Goal: Transaction & Acquisition: Obtain resource

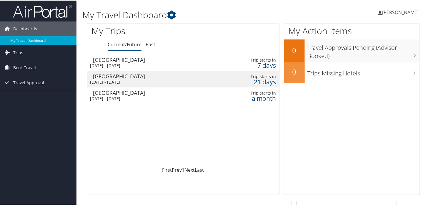
click at [127, 63] on div "Mon 13 Oct 2025 - Fri 17 Oct 2025" at bounding box center [151, 64] width 123 height 5
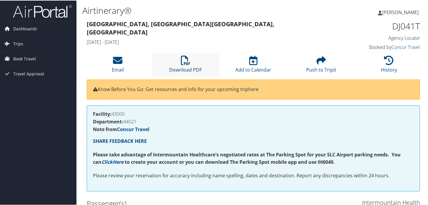
click at [188, 63] on icon at bounding box center [185, 59] width 9 height 9
click at [26, 29] on span "Dashboards" at bounding box center [25, 28] width 24 height 15
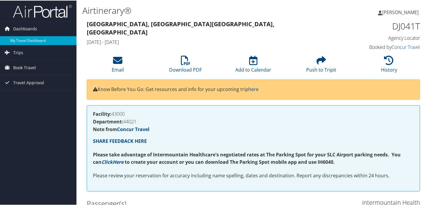
click at [31, 39] on link "My Travel Dashboard" at bounding box center [38, 40] width 77 height 9
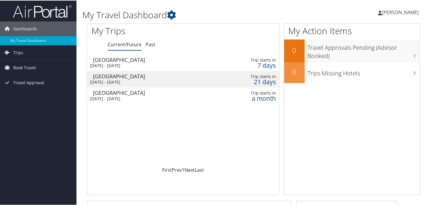
click at [130, 80] on div "[DATE] - [DATE]" at bounding box center [151, 81] width 123 height 5
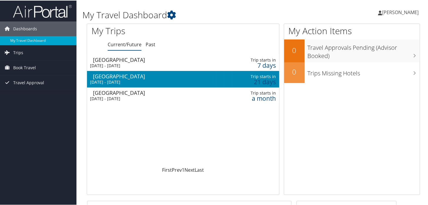
click at [130, 80] on div "[DATE] - [DATE]" at bounding box center [151, 81] width 123 height 5
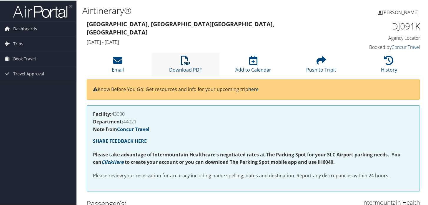
click at [184, 62] on icon at bounding box center [185, 59] width 9 height 9
click at [26, 30] on span "Dashboards" at bounding box center [25, 28] width 24 height 15
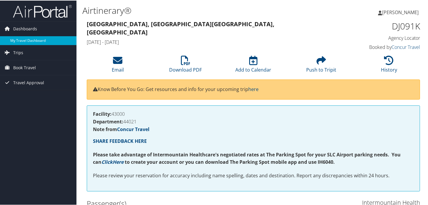
click at [29, 39] on link "My Travel Dashboard" at bounding box center [38, 40] width 77 height 9
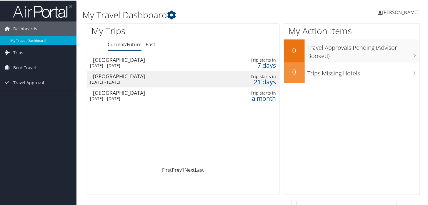
click at [146, 81] on div "[DATE] - [DATE]" at bounding box center [151, 81] width 123 height 5
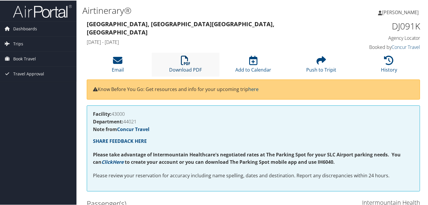
click at [180, 66] on link "Download PDF" at bounding box center [185, 65] width 33 height 14
click at [350, 47] on h4 "Booked by Concur Travel" at bounding box center [382, 46] width 77 height 6
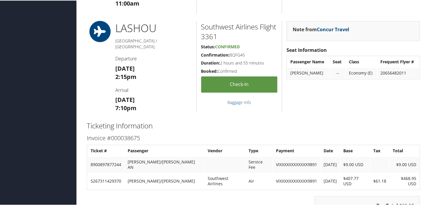
scroll to position [515, 0]
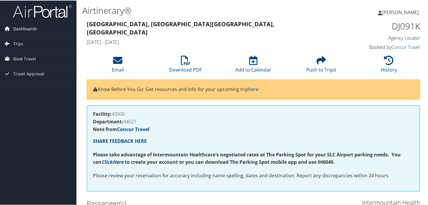
click at [30, 28] on span "Dashboards" at bounding box center [25, 28] width 24 height 15
drag, startPoint x: 24, startPoint y: 28, endPoint x: 38, endPoint y: 30, distance: 13.7
click at [25, 28] on span "Dashboards" at bounding box center [25, 28] width 24 height 15
click at [32, 27] on span "Dashboards" at bounding box center [25, 28] width 24 height 15
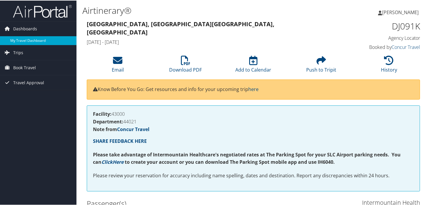
click at [29, 40] on link "My Travel Dashboard" at bounding box center [38, 40] width 77 height 9
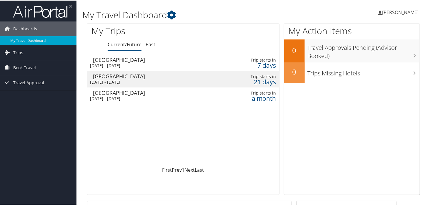
click at [134, 94] on div "Las Vegas" at bounding box center [154, 91] width 123 height 5
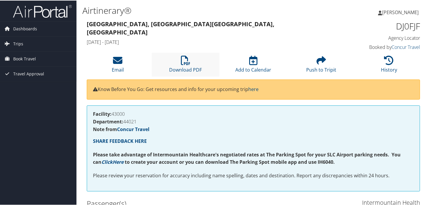
click at [179, 65] on li "Download PDF" at bounding box center [186, 64] width 68 height 24
click at [18, 27] on span "Dashboards" at bounding box center [25, 28] width 24 height 15
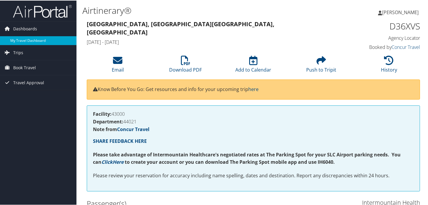
click at [33, 42] on link "My Travel Dashboard" at bounding box center [38, 40] width 77 height 9
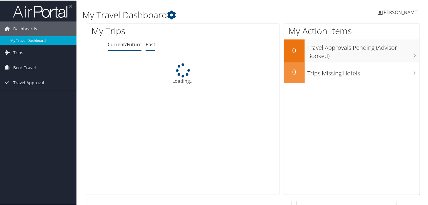
click at [148, 45] on link "Past" at bounding box center [151, 44] width 10 height 6
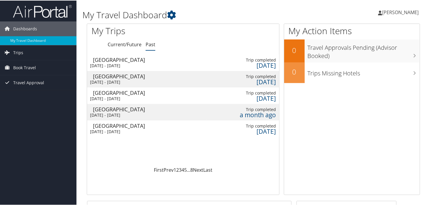
click at [125, 81] on div "[DATE] - [DATE]" at bounding box center [143, 81] width 106 height 5
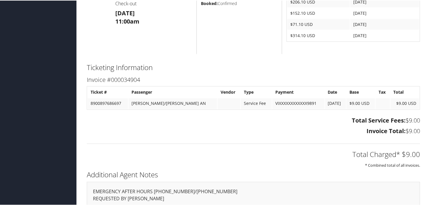
scroll to position [447, 0]
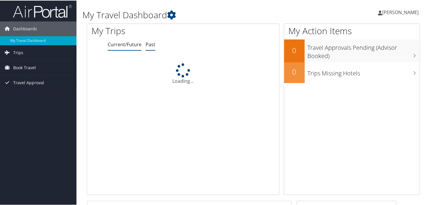
click at [148, 44] on link "Past" at bounding box center [151, 44] width 10 height 6
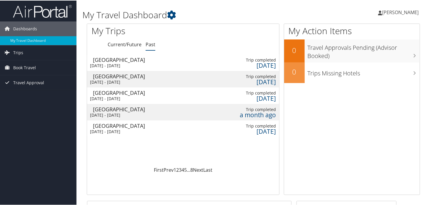
click at [260, 128] on div "2 months ago" at bounding box center [246, 130] width 59 height 5
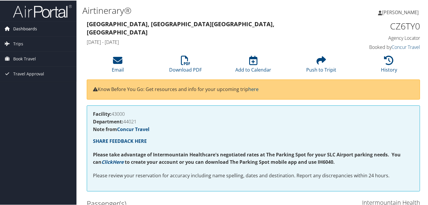
click at [17, 29] on span "Dashboards" at bounding box center [25, 28] width 24 height 15
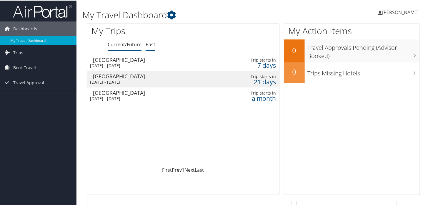
click at [151, 44] on link "Past" at bounding box center [151, 44] width 10 height 6
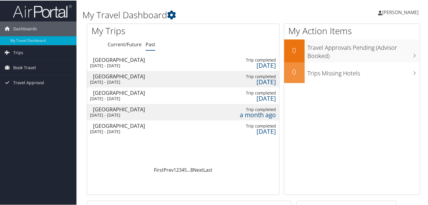
click at [110, 112] on div "[DATE] - [DATE]" at bounding box center [149, 114] width 119 height 5
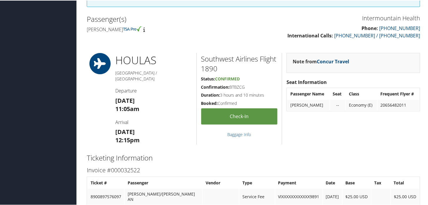
scroll to position [184, 0]
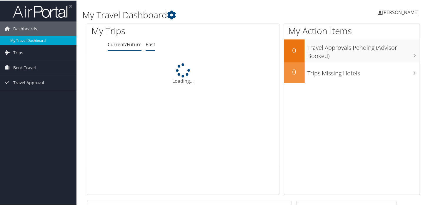
click at [148, 44] on link "Past" at bounding box center [151, 44] width 10 height 6
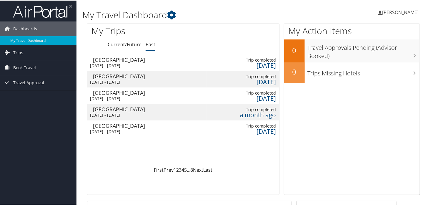
click at [258, 64] on div "[DATE]" at bounding box center [246, 64] width 59 height 5
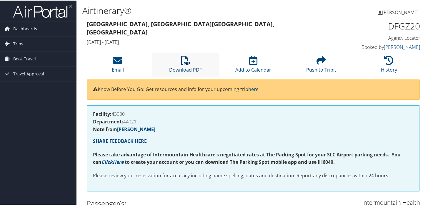
click at [189, 64] on icon at bounding box center [185, 59] width 9 height 9
click at [29, 28] on span "Dashboards" at bounding box center [25, 28] width 24 height 15
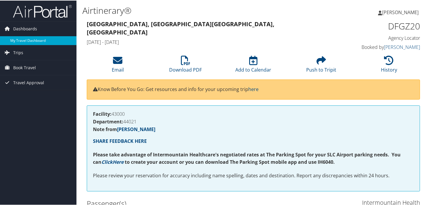
click at [42, 39] on link "My Travel Dashboard" at bounding box center [38, 40] width 77 height 9
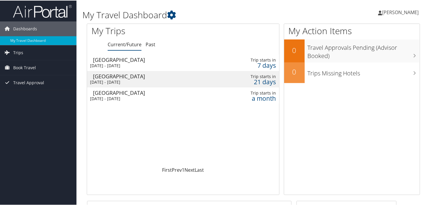
click at [155, 63] on div "[DATE] - [DATE]" at bounding box center [151, 64] width 123 height 5
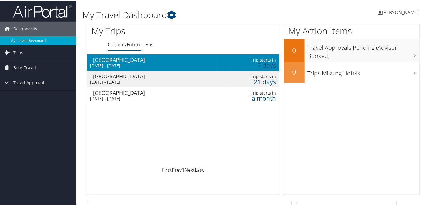
click at [155, 63] on div "[DATE] - [DATE]" at bounding box center [151, 64] width 123 height 5
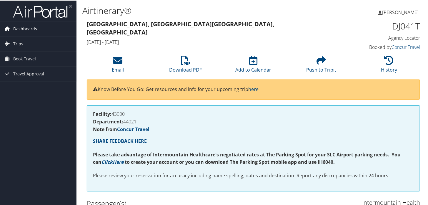
click at [28, 29] on span "Dashboards" at bounding box center [25, 28] width 24 height 15
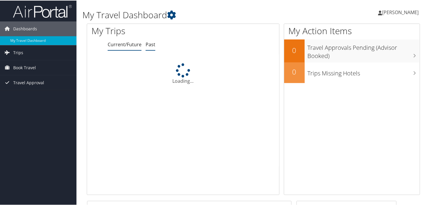
click at [151, 46] on link "Past" at bounding box center [151, 44] width 10 height 6
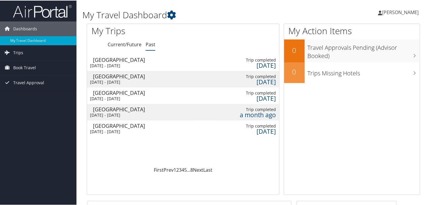
click at [246, 113] on div "a month ago" at bounding box center [246, 114] width 59 height 5
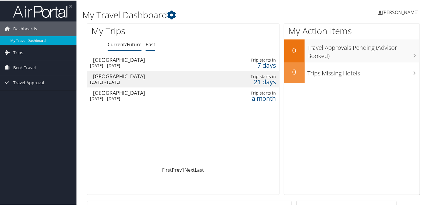
click at [152, 44] on link "Past" at bounding box center [151, 44] width 10 height 6
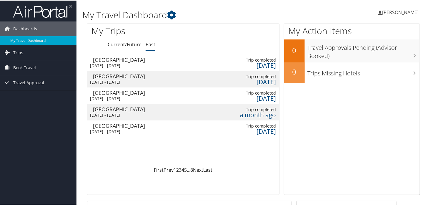
click at [130, 96] on div "[DATE] - [DATE]" at bounding box center [149, 97] width 119 height 5
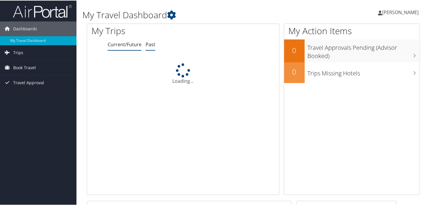
click at [150, 45] on link "Past" at bounding box center [151, 44] width 10 height 6
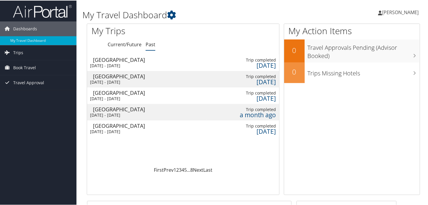
drag, startPoint x: 242, startPoint y: 97, endPoint x: 218, endPoint y: 97, distance: 23.9
click at [218, 97] on div "[DATE]" at bounding box center [246, 97] width 59 height 5
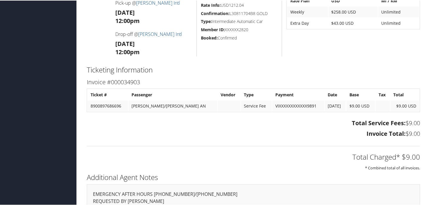
scroll to position [268, 0]
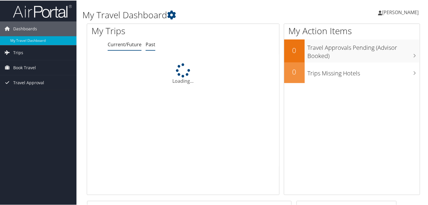
click at [148, 44] on link "Past" at bounding box center [151, 44] width 10 height 6
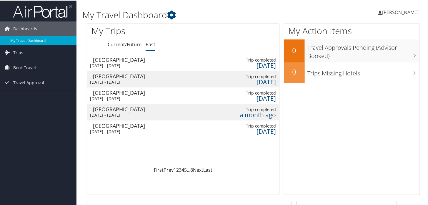
drag, startPoint x: 257, startPoint y: 132, endPoint x: 139, endPoint y: 131, distance: 118.1
click at [139, 131] on div "[DATE] - [DATE]" at bounding box center [143, 130] width 106 height 5
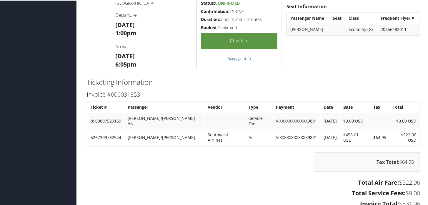
scroll to position [578, 0]
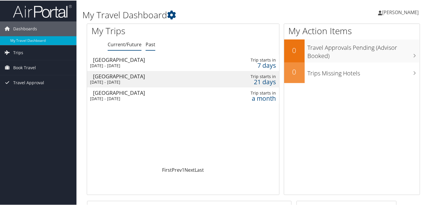
click at [147, 44] on link "Past" at bounding box center [151, 44] width 10 height 6
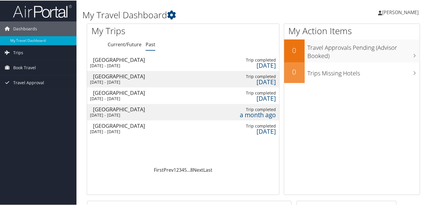
click at [143, 64] on div "[DATE] - [DATE]" at bounding box center [149, 64] width 119 height 5
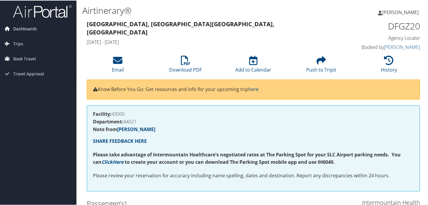
click at [20, 29] on span "Dashboards" at bounding box center [25, 28] width 24 height 15
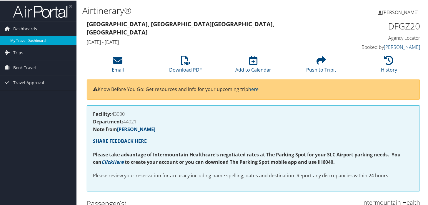
click at [26, 38] on link "My Travel Dashboard" at bounding box center [38, 40] width 77 height 9
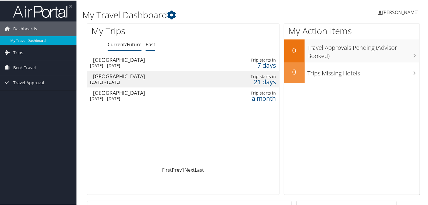
click at [148, 45] on link "Past" at bounding box center [151, 44] width 10 height 6
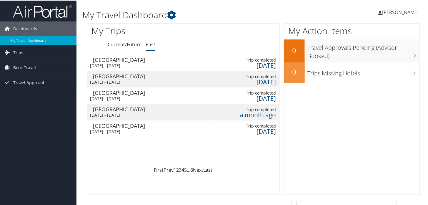
click at [129, 77] on div "[GEOGRAPHIC_DATA]" at bounding box center [152, 75] width 119 height 5
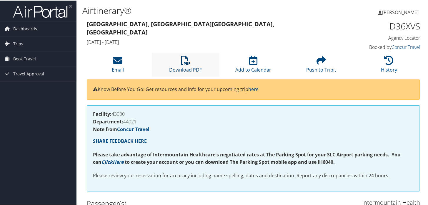
click at [185, 59] on icon at bounding box center [185, 59] width 9 height 9
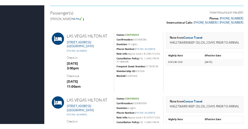
scroll to position [184, 0]
